Goal: Check status

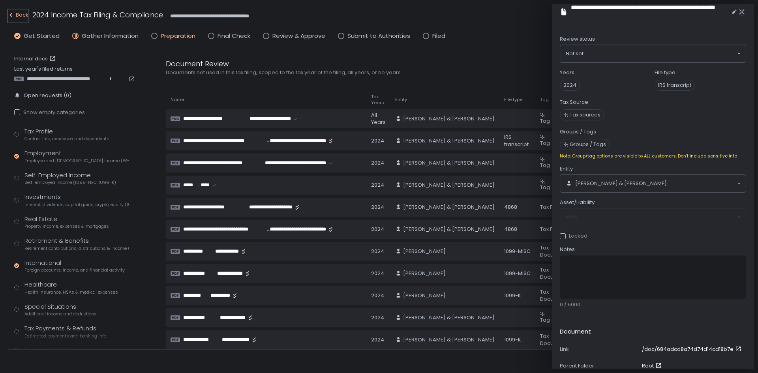
click at [22, 19] on div "Back" at bounding box center [18, 14] width 21 height 9
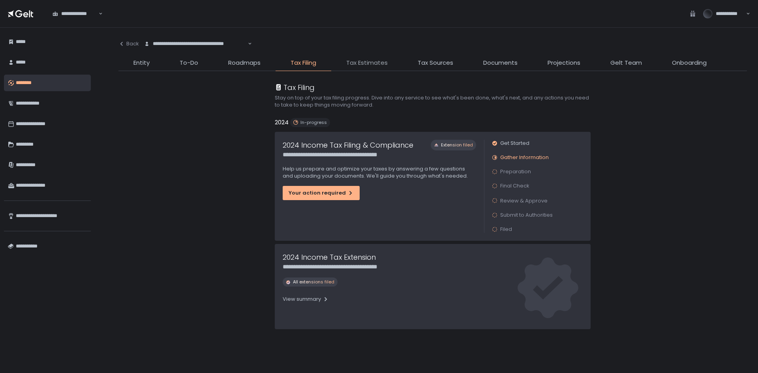
click at [367, 64] on span "Tax Estimates" at bounding box center [366, 62] width 41 height 9
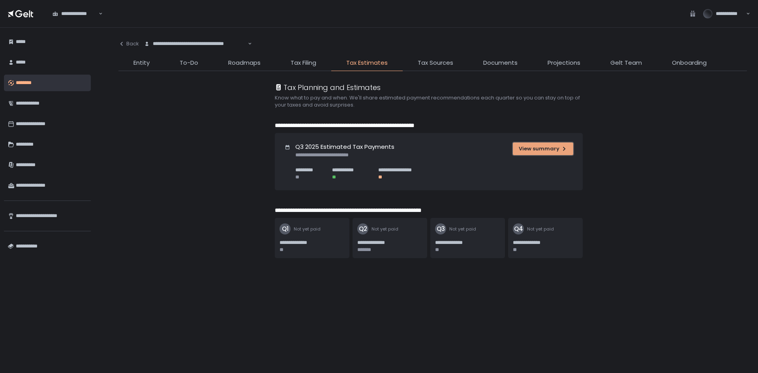
click at [549, 148] on div "View summary" at bounding box center [543, 148] width 49 height 7
